Goal: Find specific page/section: Find specific page/section

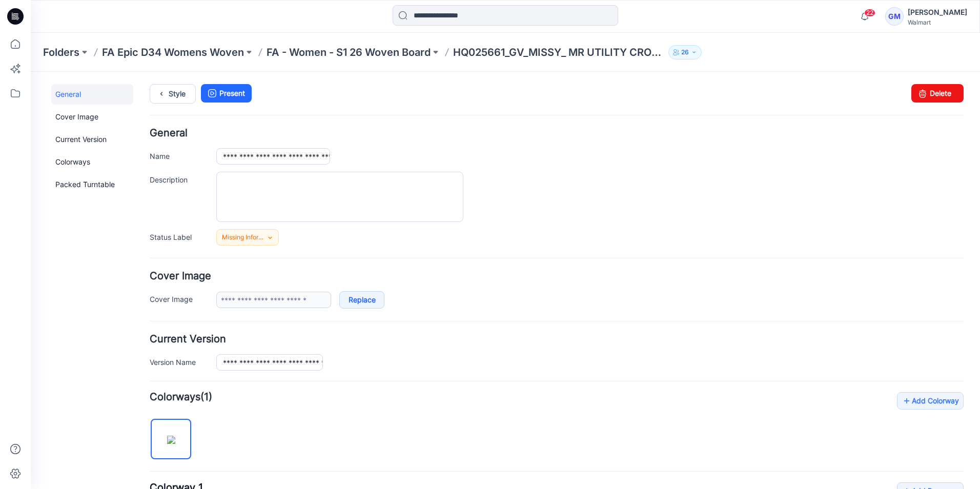
scroll to position [229, 0]
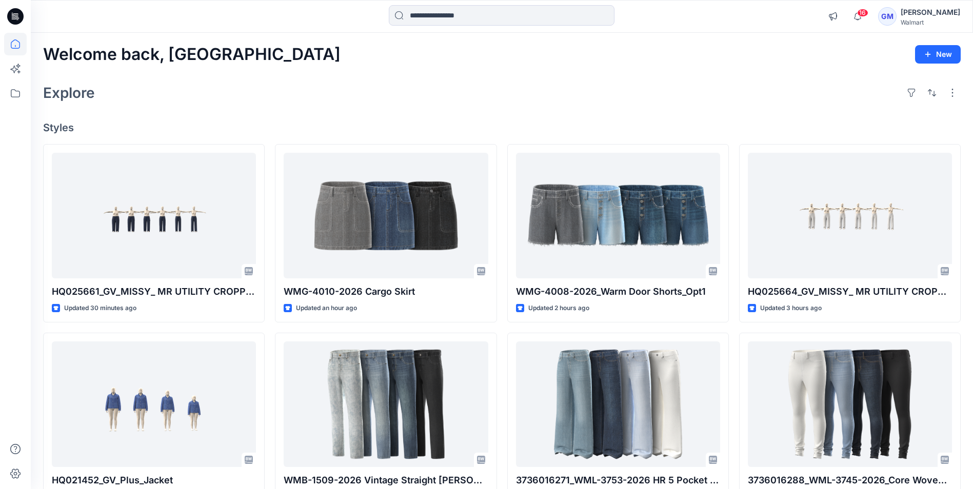
click at [21, 15] on icon at bounding box center [15, 16] width 16 height 16
click at [453, 11] on input at bounding box center [502, 15] width 226 height 21
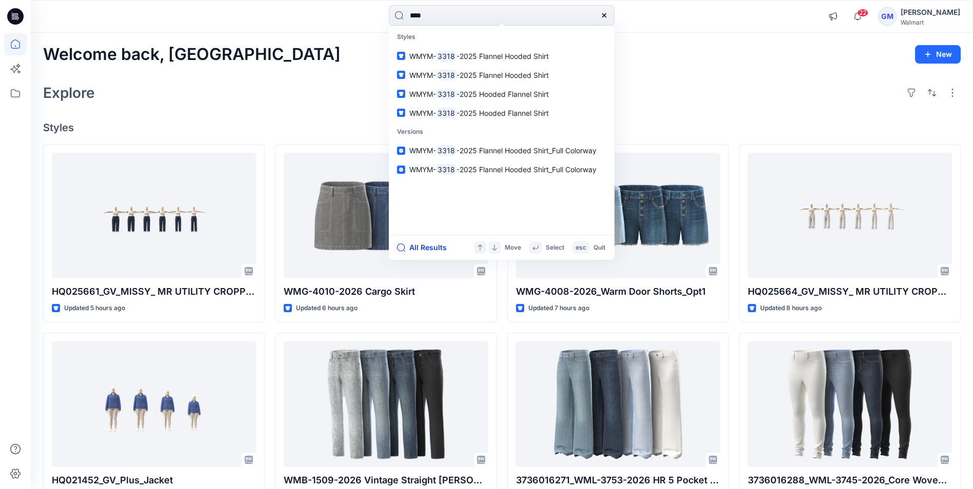
type input "****"
click at [435, 244] on button "All Results" at bounding box center [425, 247] width 56 height 12
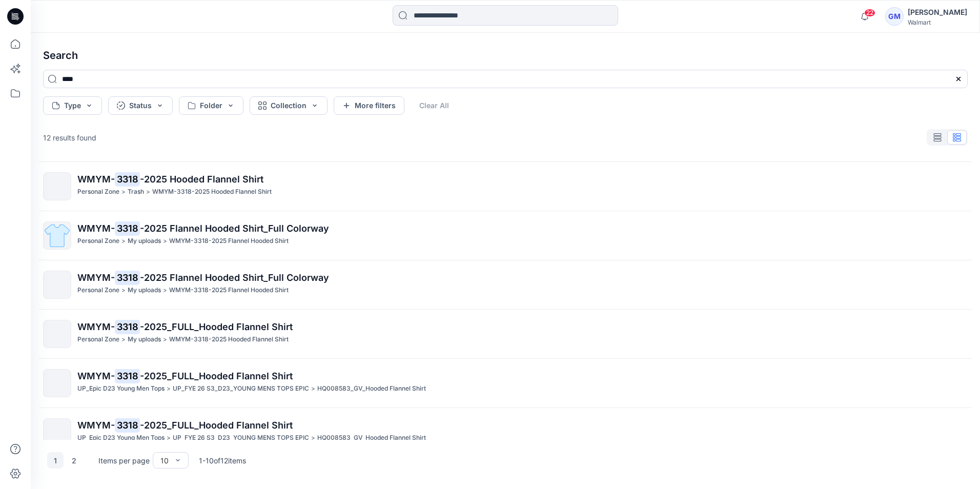
scroll to position [205, 0]
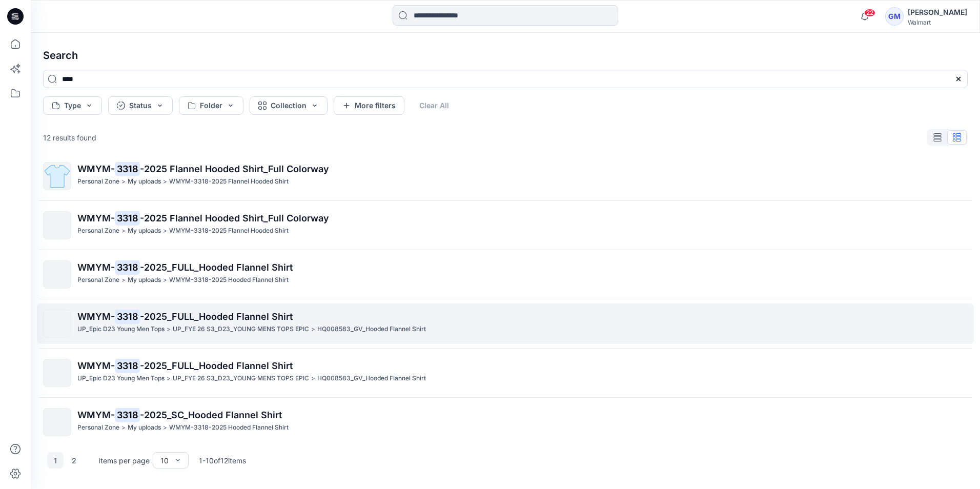
click at [196, 310] on p "WMYM- 3318 -2025_FULL_Hooded Flannel Shirt" at bounding box center [522, 317] width 890 height 14
